Goal: Transaction & Acquisition: Subscribe to service/newsletter

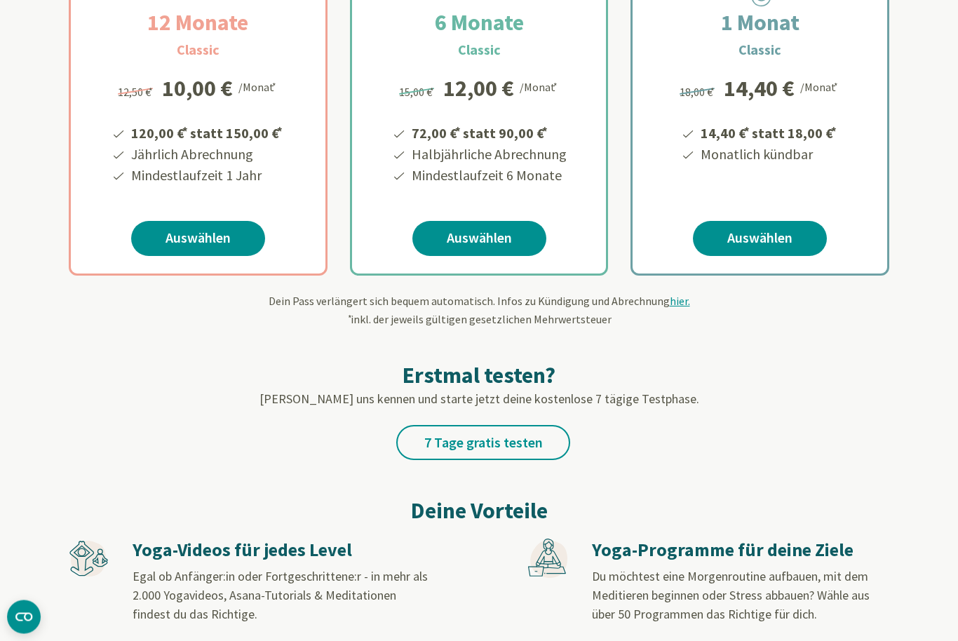
scroll to position [336, 0]
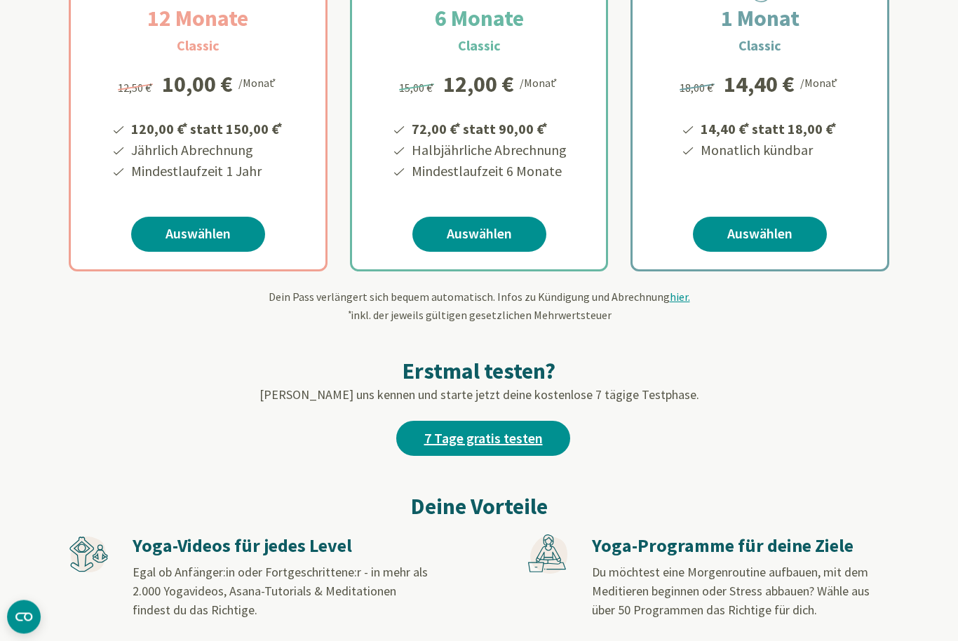
click at [428, 443] on link "7 Tage gratis testen" at bounding box center [483, 438] width 174 height 35
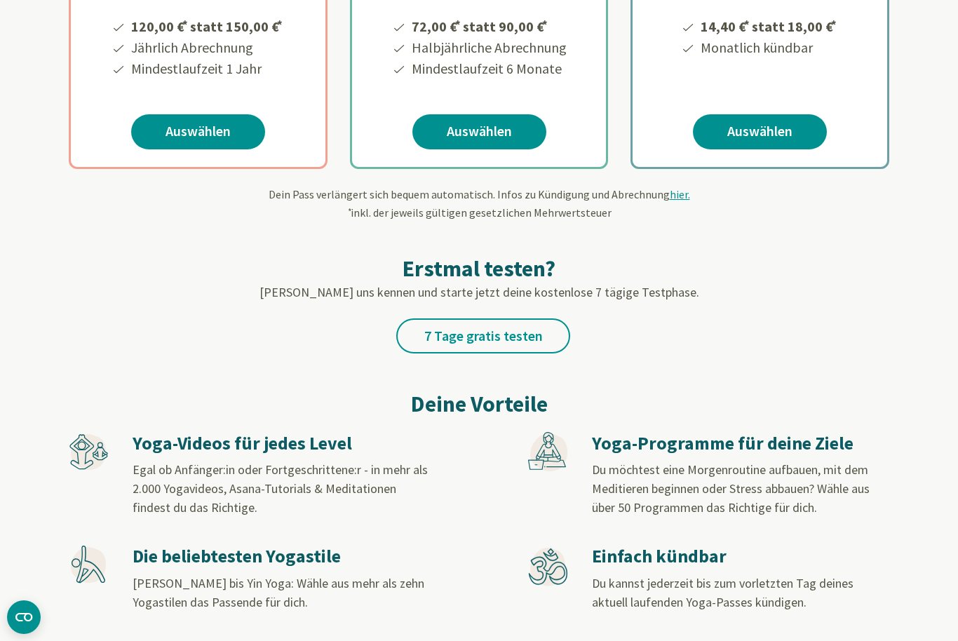
scroll to position [451, 0]
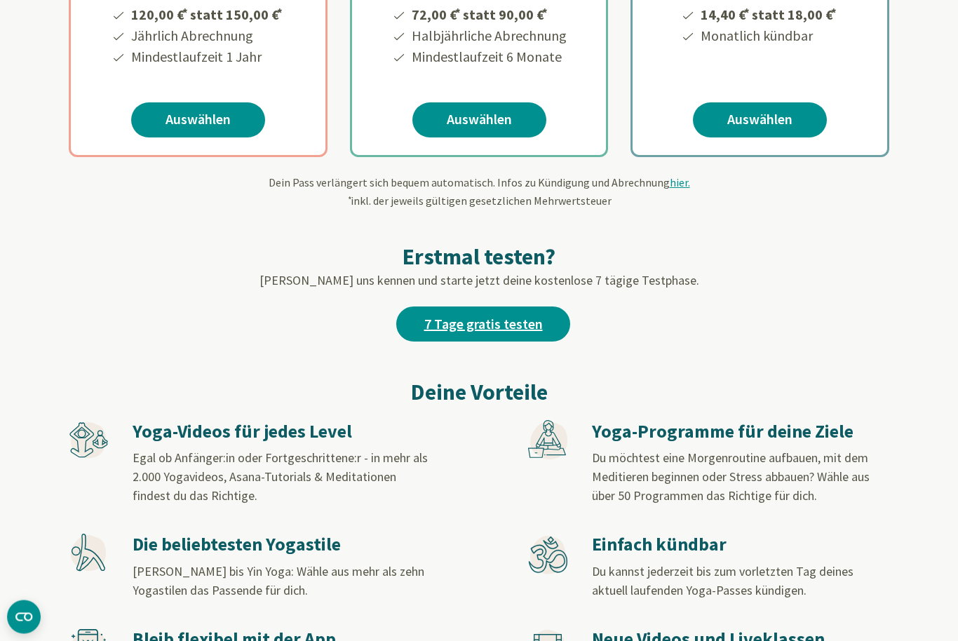
click at [442, 339] on link "7 Tage gratis testen" at bounding box center [483, 324] width 174 height 35
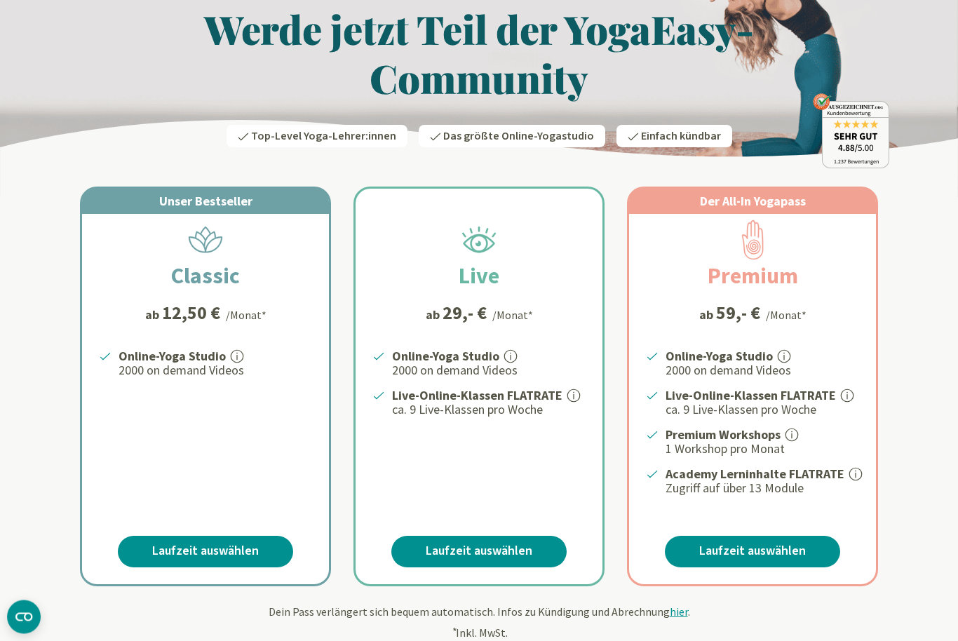
scroll to position [72, 0]
click at [142, 547] on link "Laufzeit auswählen" at bounding box center [205, 552] width 175 height 32
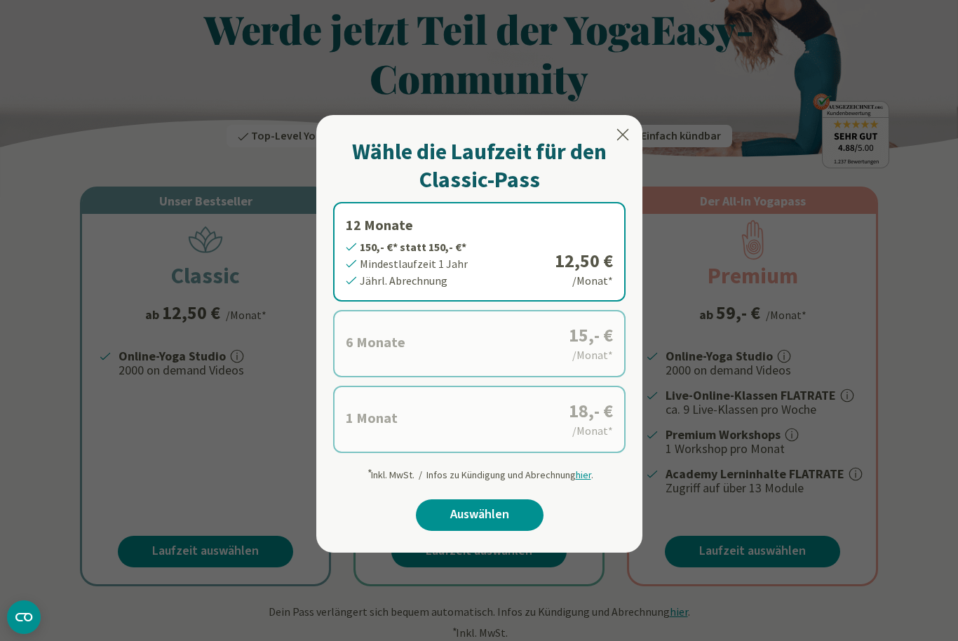
click at [355, 349] on label "6 Monate 90,- €* statt 90,- €* Mindestlaufzeit 6 Monate Halbjährl. Abrechnung 1…" at bounding box center [479, 343] width 292 height 67
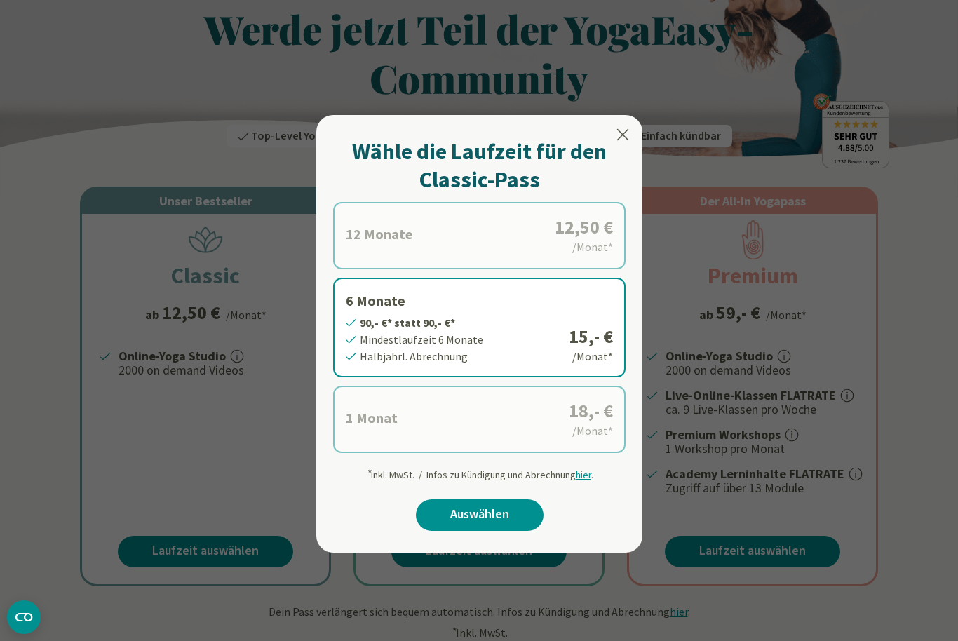
click at [372, 411] on label "1 Monat 18,- €* statt 18,- €* Mindestlaufzeit 1 Monat Monatl. Abrechnung 18,- €…" at bounding box center [479, 419] width 292 height 67
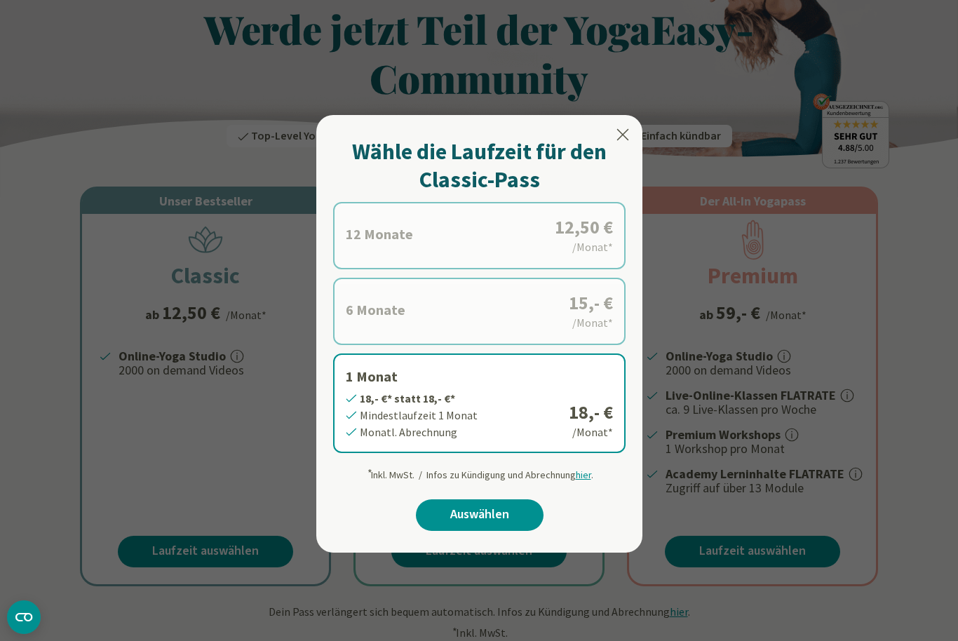
click at [374, 313] on label "6 Monate 90,- €* statt 90,- €* Mindestlaufzeit 6 Monate Halbjährl. Abrechnung 1…" at bounding box center [479, 311] width 292 height 67
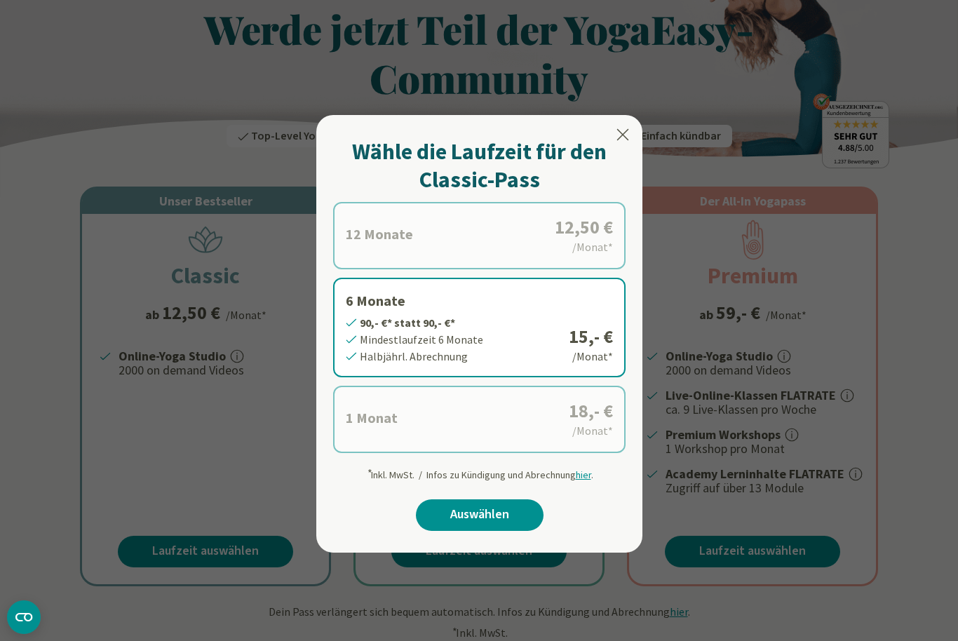
click at [248, 358] on div at bounding box center [479, 320] width 958 height 641
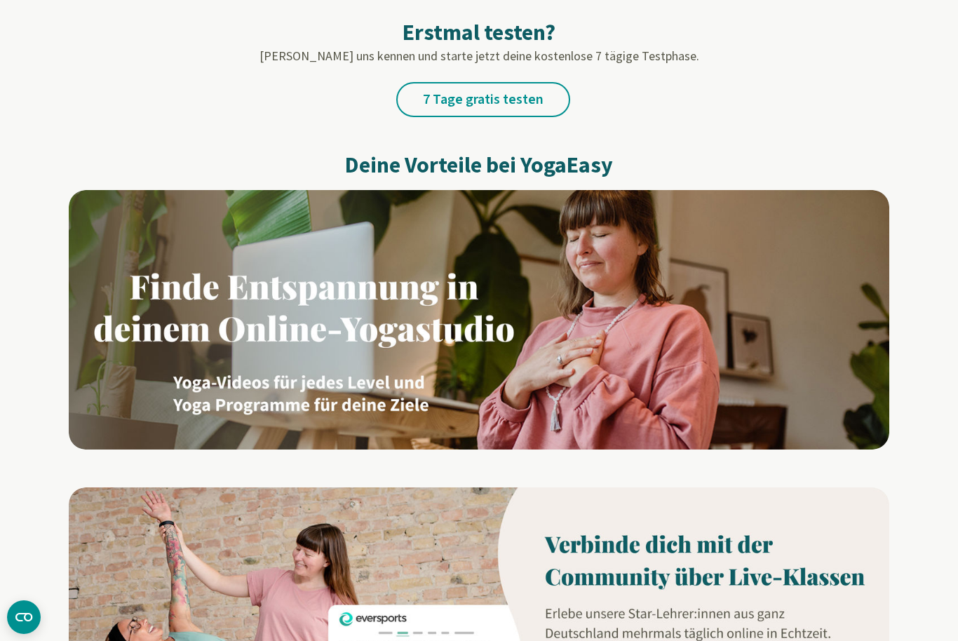
scroll to position [747, 0]
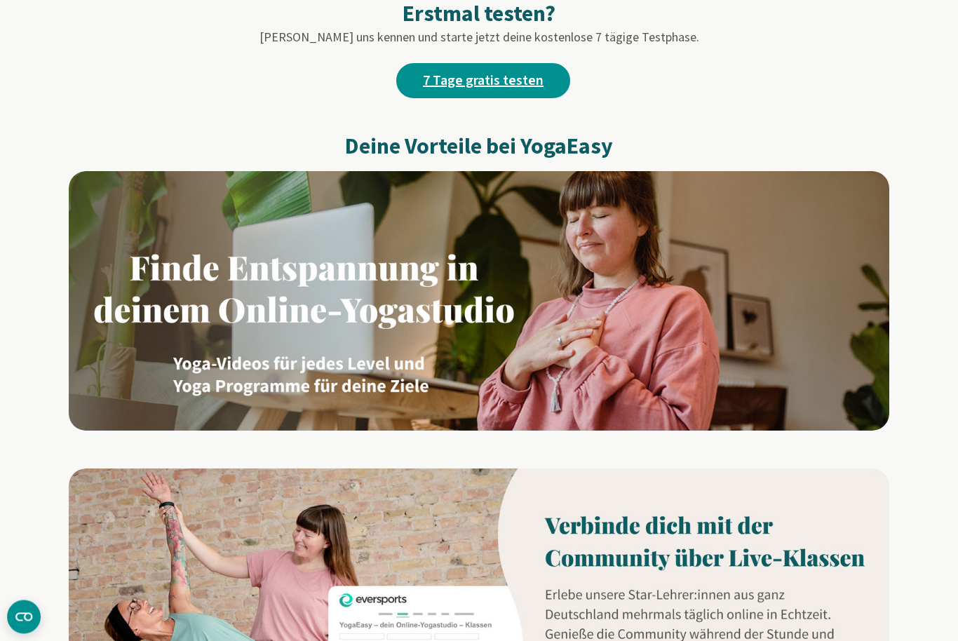
click at [452, 71] on link "7 Tage gratis testen" at bounding box center [483, 81] width 174 height 35
